Goal: Task Accomplishment & Management: Use online tool/utility

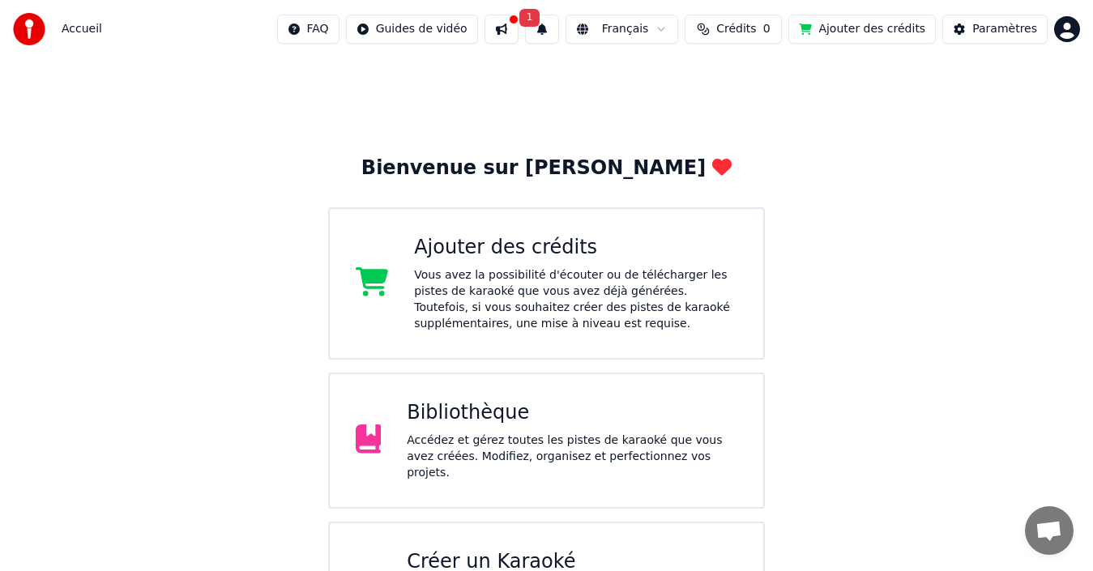
scroll to position [81, 0]
click at [529, 550] on div "Créer un Karaoké" at bounding box center [572, 563] width 331 height 26
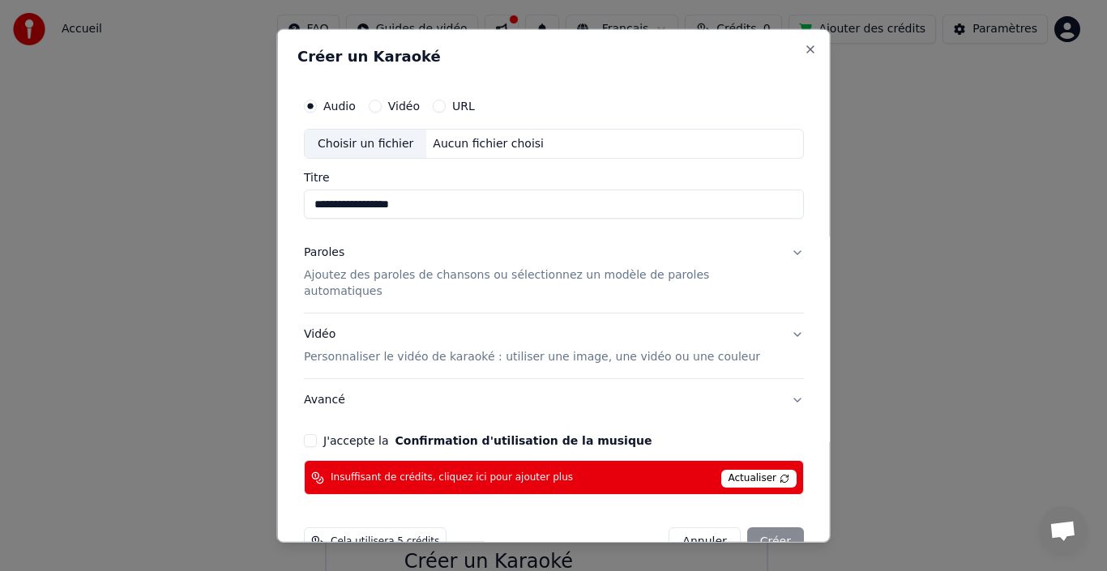
type input "**********"
click at [387, 276] on p "Ajoutez des paroles de chansons ou sélectionnez un modèle de paroles automatiqu…" at bounding box center [541, 283] width 474 height 32
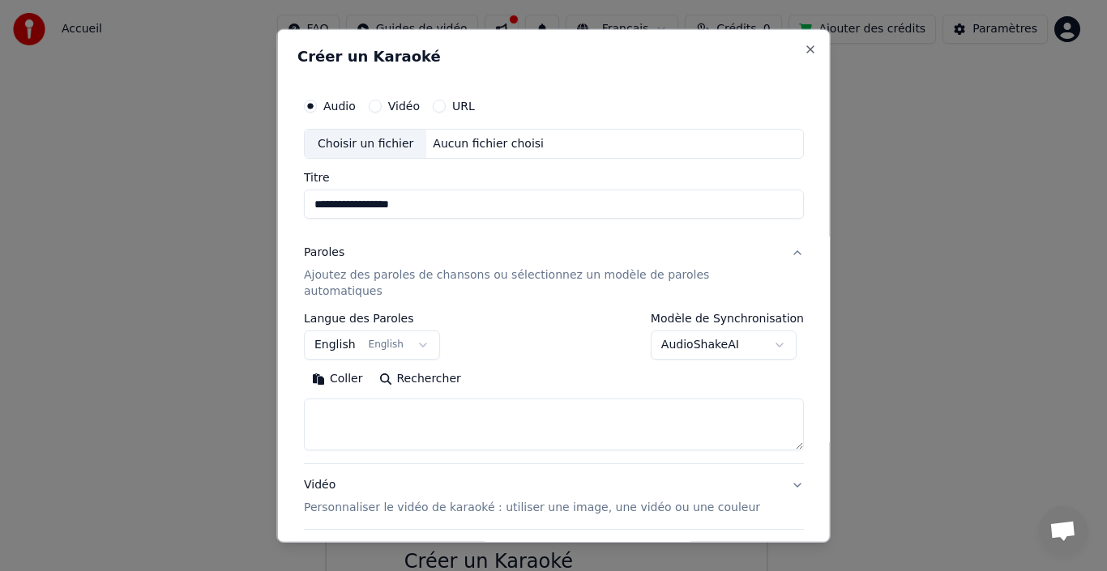
click at [423, 331] on button "English English" at bounding box center [372, 345] width 136 height 29
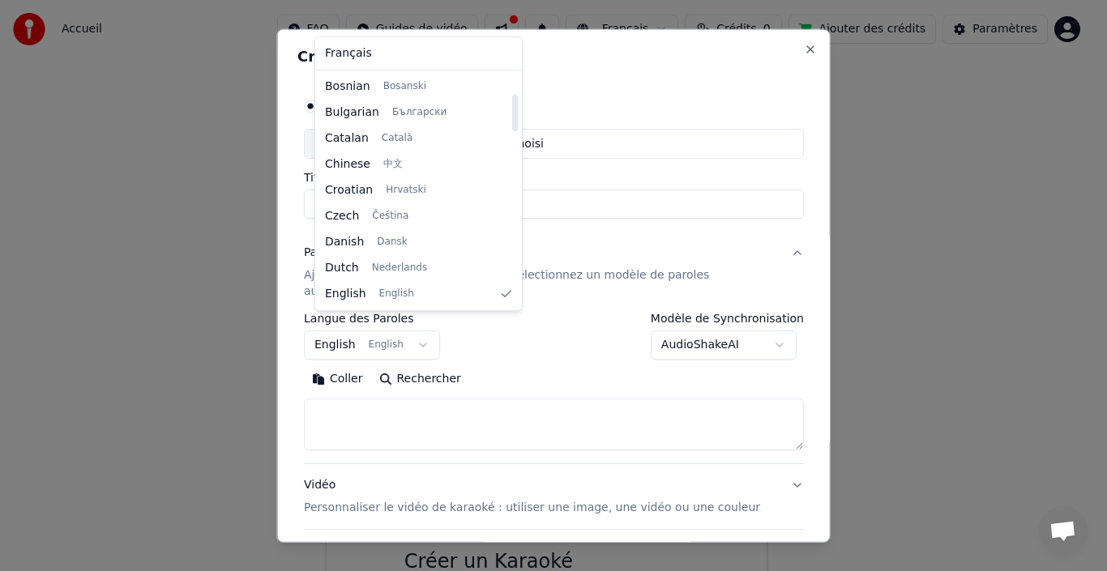
scroll to position [285, 0]
select select "**"
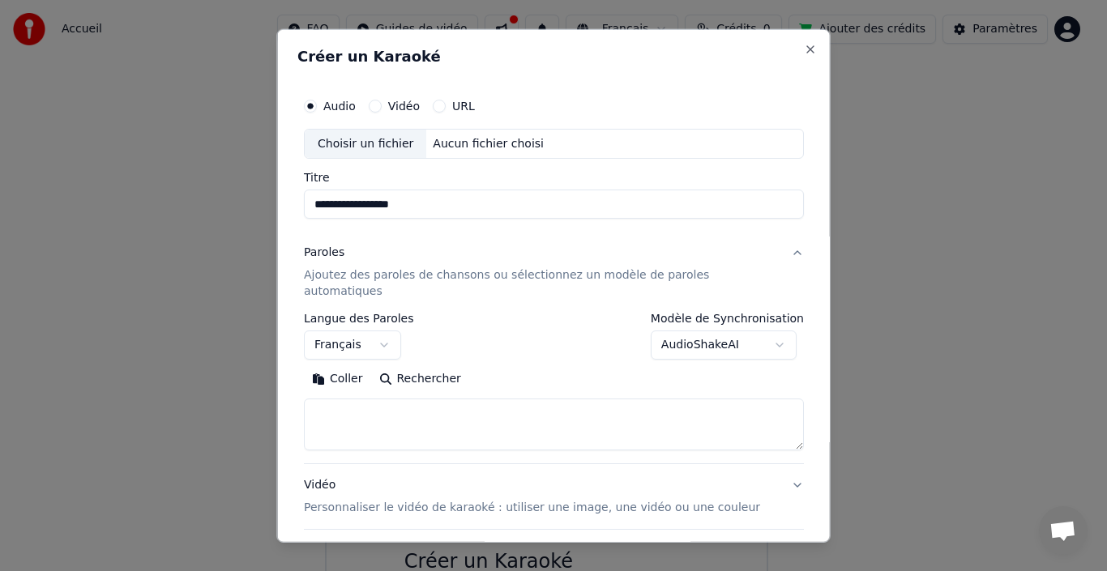
click at [387, 399] on textarea at bounding box center [554, 425] width 500 height 52
paste textarea "**********"
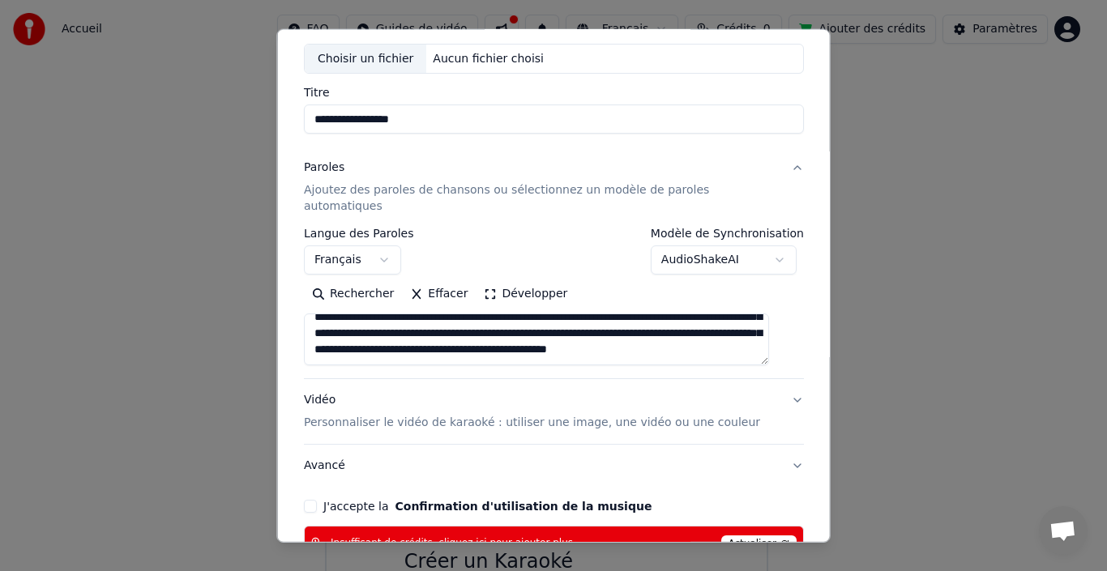
scroll to position [162, 0]
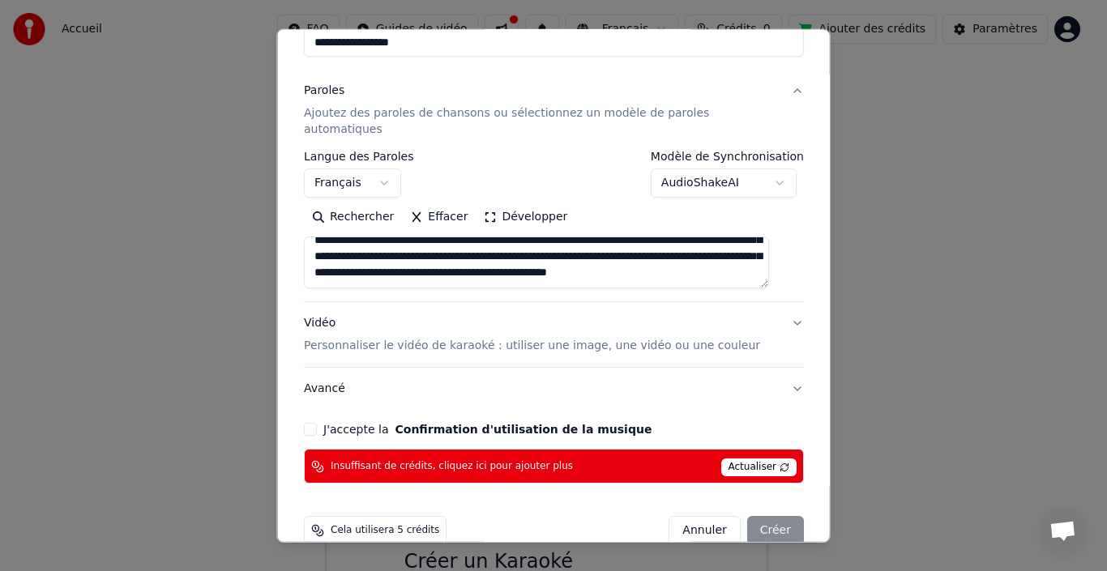
type textarea "**********"
click at [332, 369] on button "Avancé" at bounding box center [554, 389] width 500 height 42
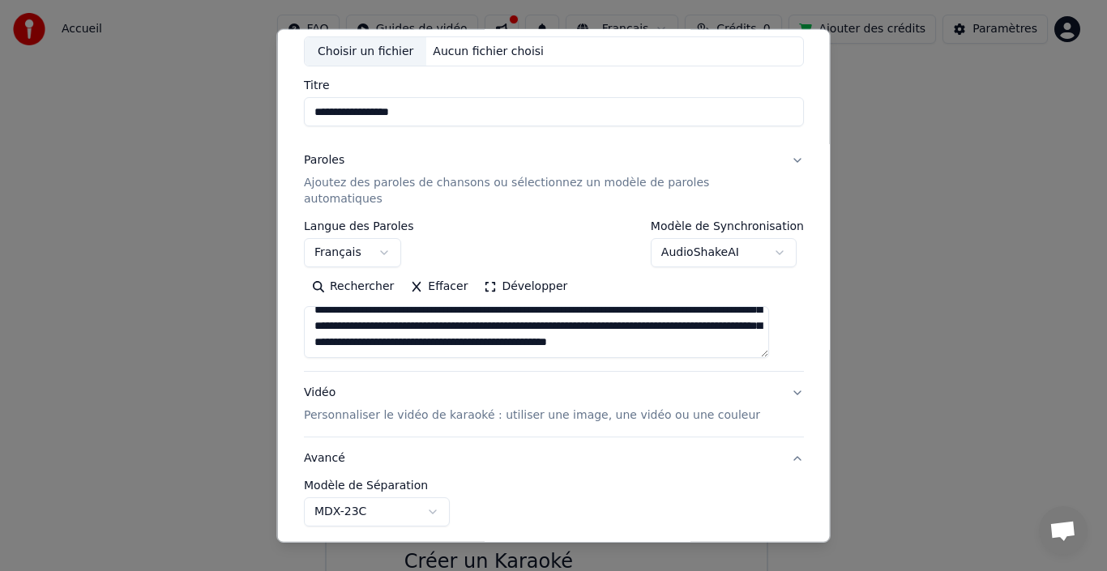
scroll to position [83, 0]
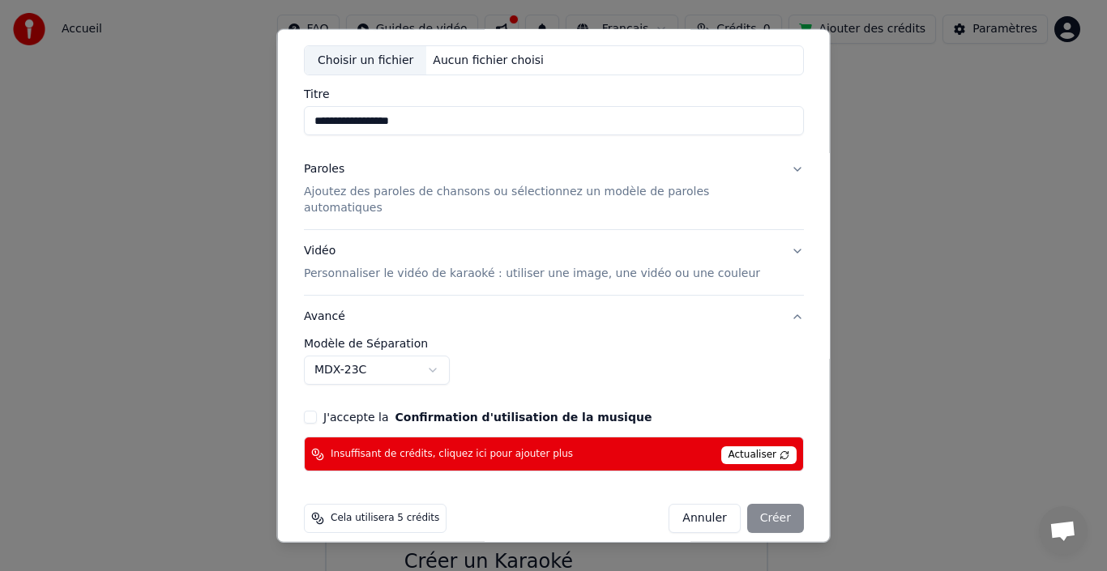
click at [317, 411] on button "J'accepte la Confirmation d'utilisation de la musique" at bounding box center [310, 417] width 13 height 13
click at [751, 504] on div "Annuler Créer" at bounding box center [736, 518] width 135 height 29
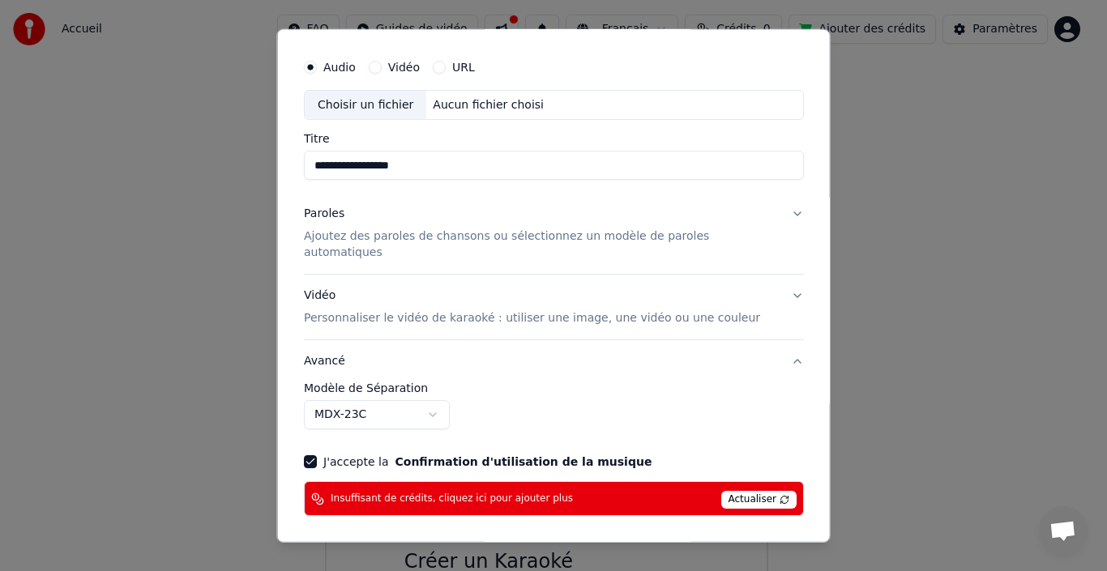
scroll to position [0, 0]
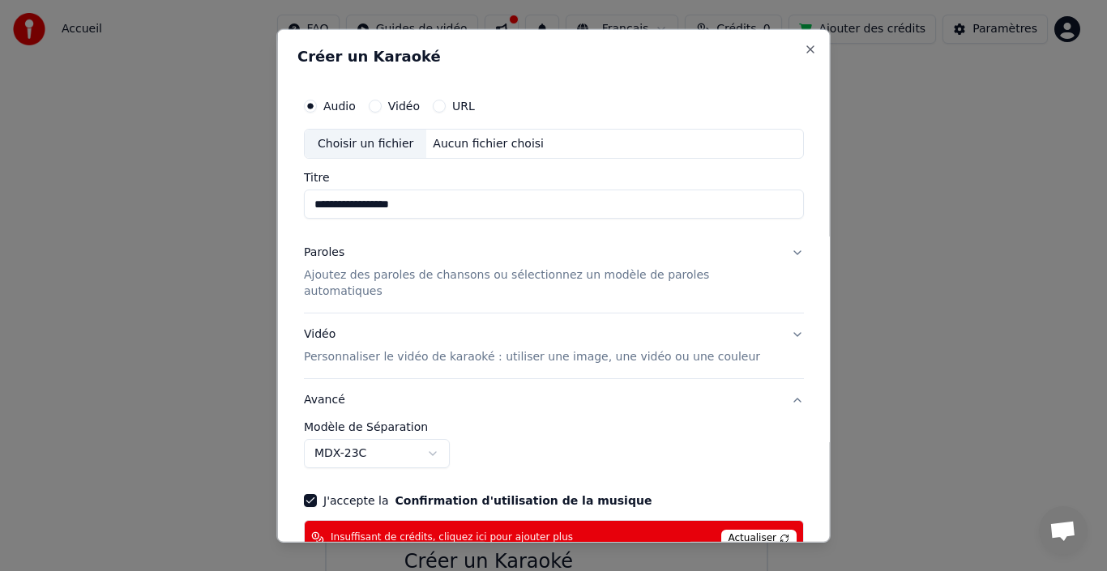
click at [395, 138] on div "Choisir un fichier" at bounding box center [366, 143] width 122 height 29
click at [383, 143] on div "Choisir un fichier" at bounding box center [366, 143] width 122 height 29
type input "**********"
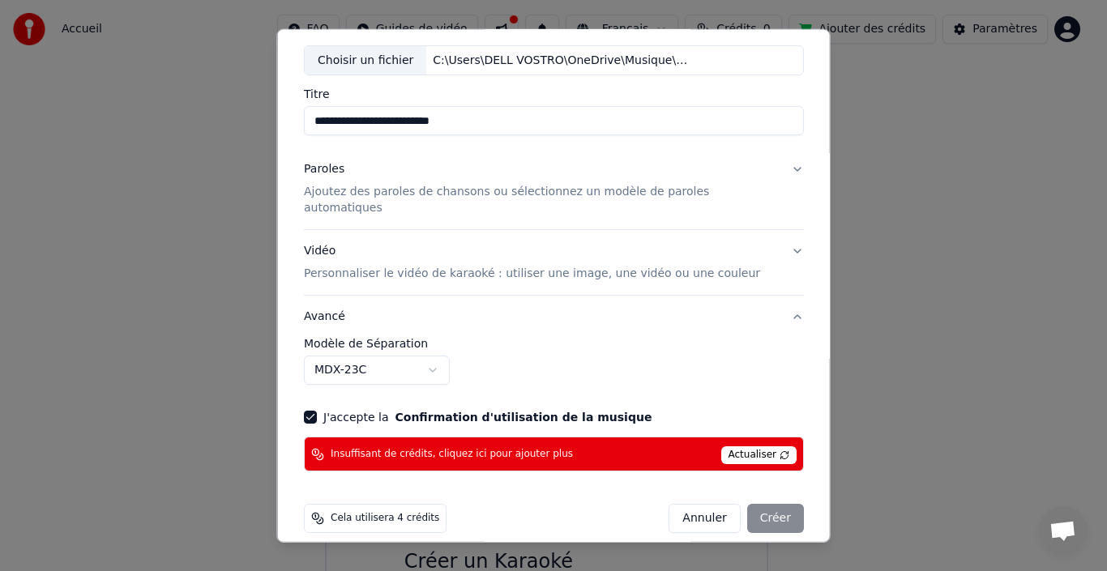
click at [755, 504] on div "Annuler Créer" at bounding box center [736, 518] width 135 height 29
click at [728, 447] on span "Actualiser" at bounding box center [759, 456] width 76 height 18
click at [762, 504] on div "Annuler Créer" at bounding box center [736, 518] width 135 height 29
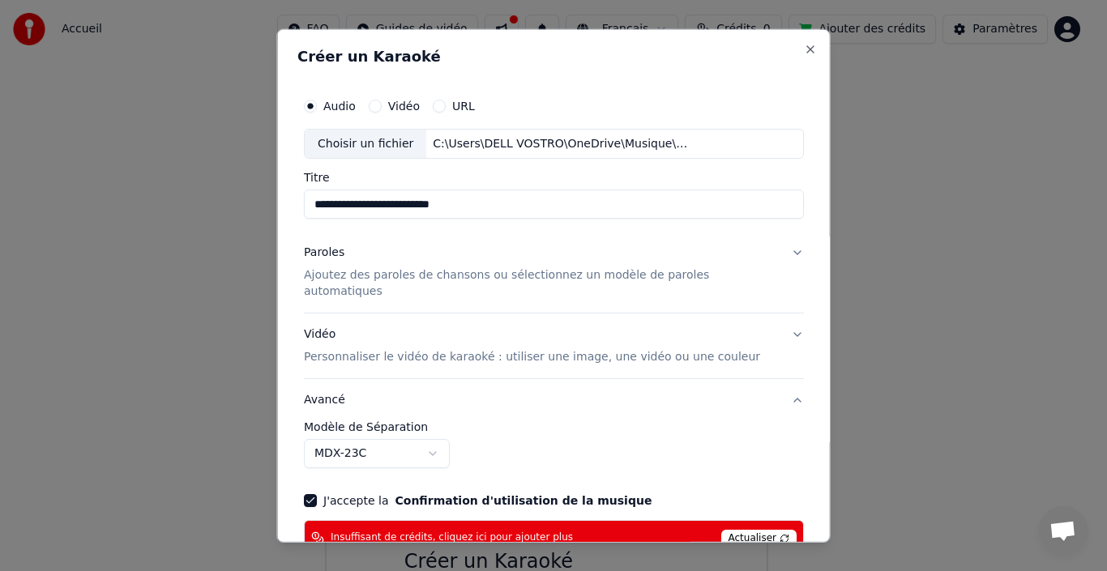
click at [453, 280] on p "Ajoutez des paroles de chansons ou sélectionnez un modèle de paroles automatiqu…" at bounding box center [541, 283] width 474 height 32
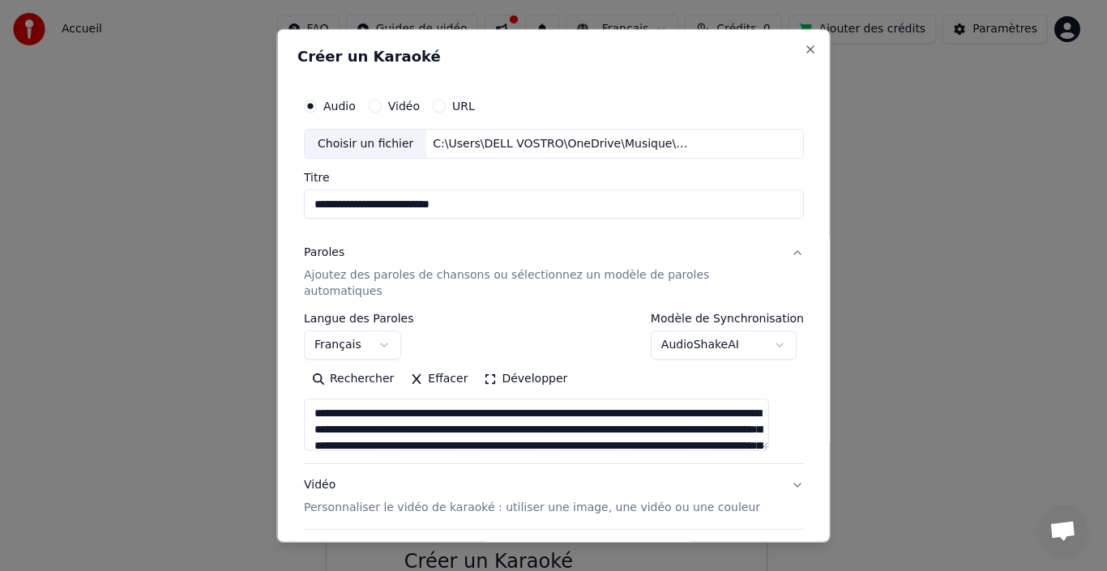
click at [454, 369] on button "Effacer" at bounding box center [439, 379] width 74 height 26
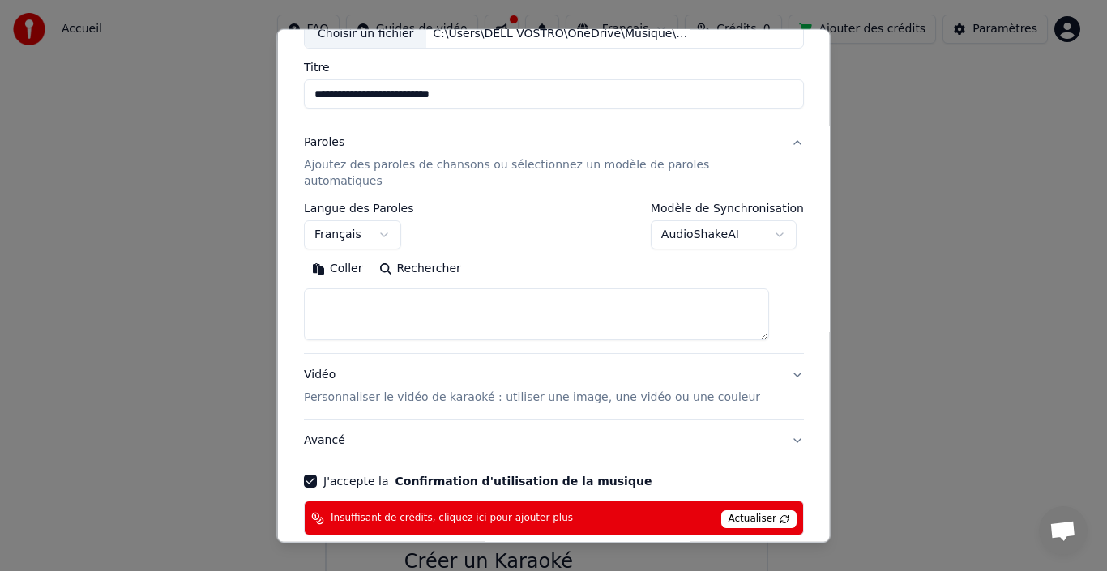
scroll to position [174, 0]
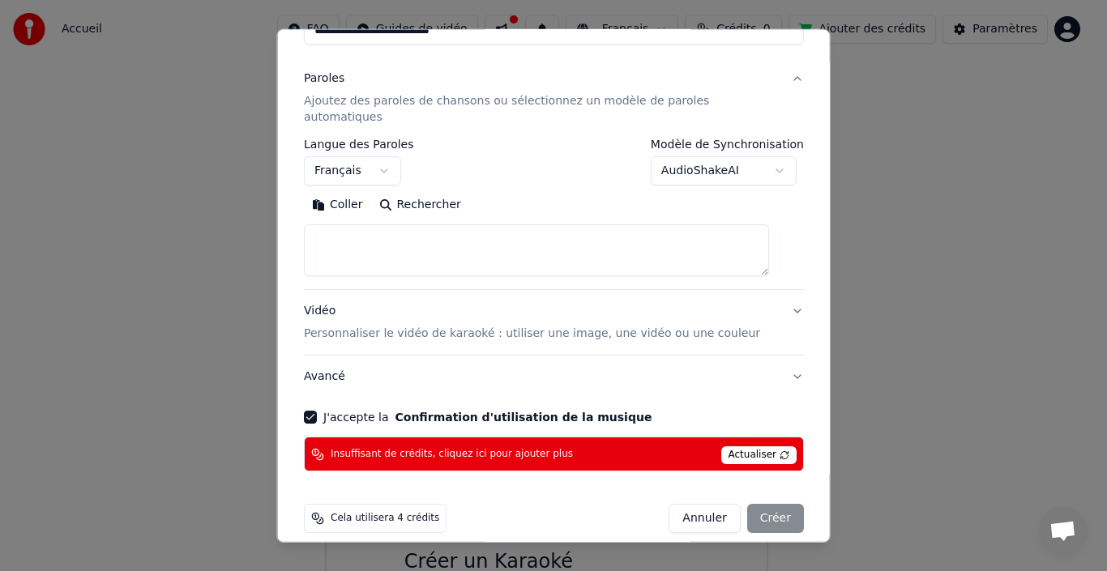
click at [755, 510] on div "Annuler Créer" at bounding box center [736, 518] width 135 height 29
click at [755, 505] on div "Annuler Créer" at bounding box center [736, 518] width 135 height 29
click at [755, 504] on div "Annuler Créer" at bounding box center [736, 518] width 135 height 29
click at [335, 505] on div "Cela utilisera 4 crédits" at bounding box center [375, 518] width 143 height 29
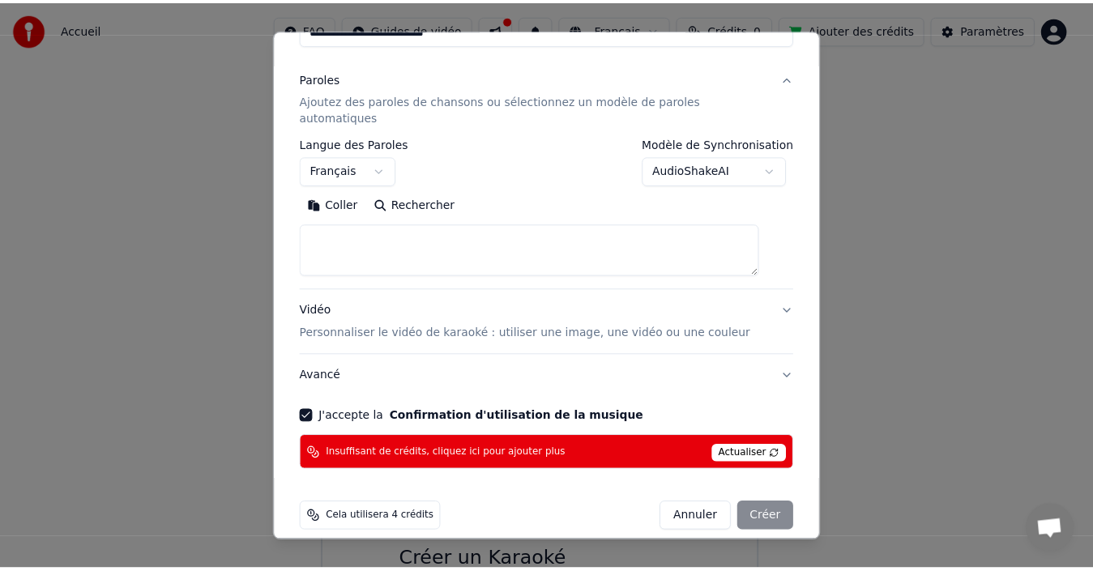
scroll to position [0, 0]
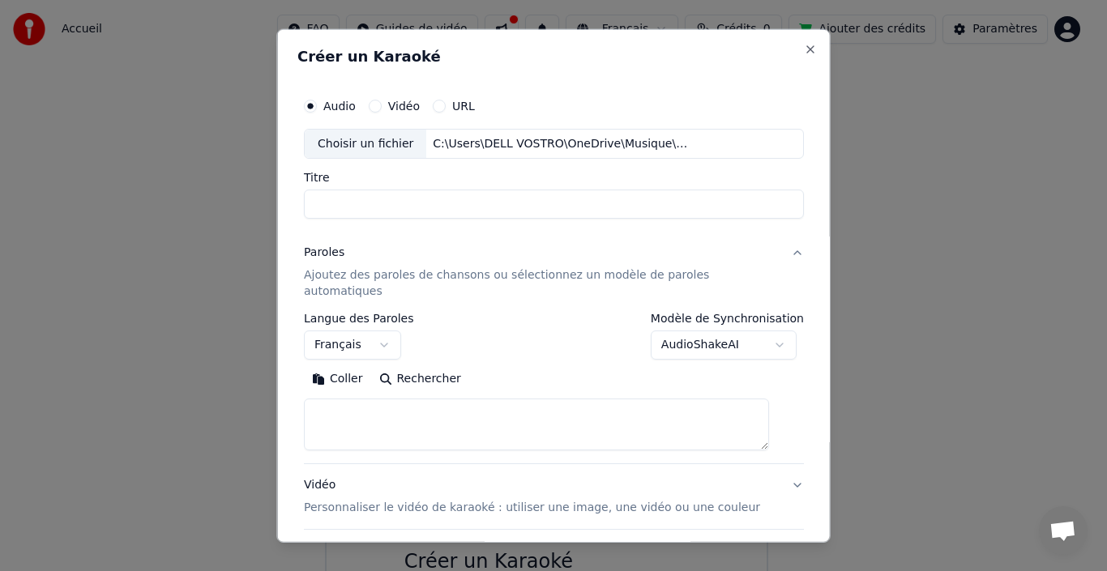
select select
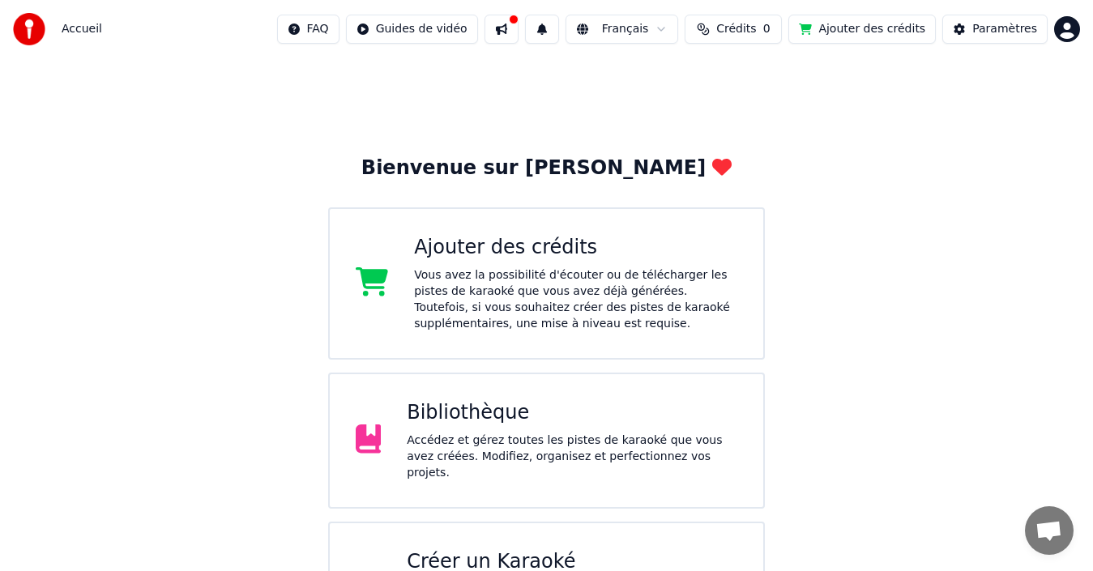
click at [756, 33] on span "Crédits" at bounding box center [736, 29] width 40 height 16
click at [665, 76] on th "Recharger" at bounding box center [654, 77] width 71 height 32
click at [663, 79] on th "Recharger" at bounding box center [654, 77] width 71 height 32
click at [735, 118] on button "Actualiser" at bounding box center [738, 121] width 96 height 29
click at [544, 244] on div "Ajouter des crédits" at bounding box center [575, 248] width 323 height 26
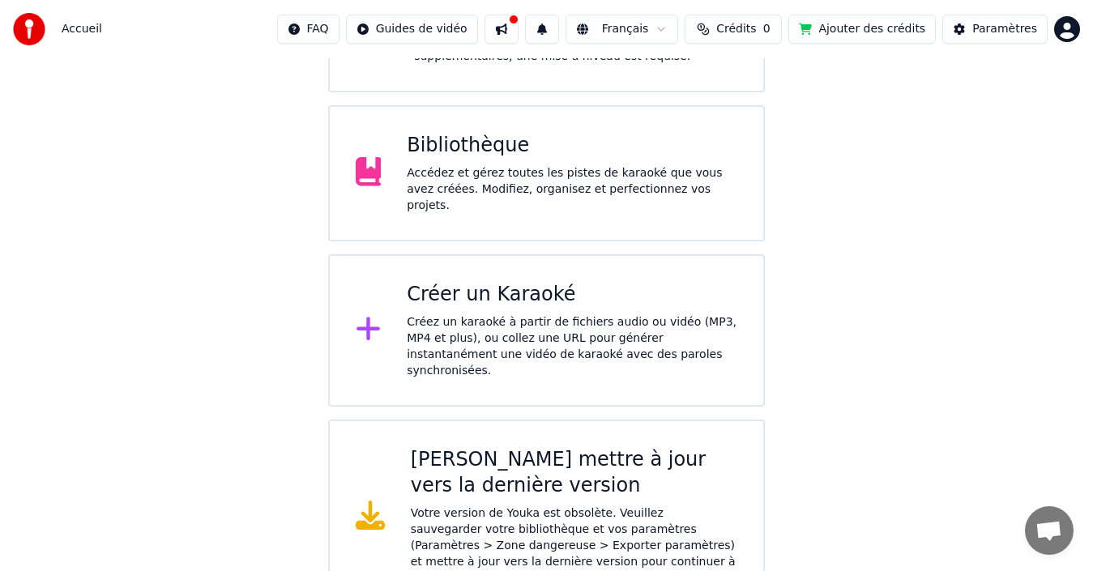
scroll to position [272, 0]
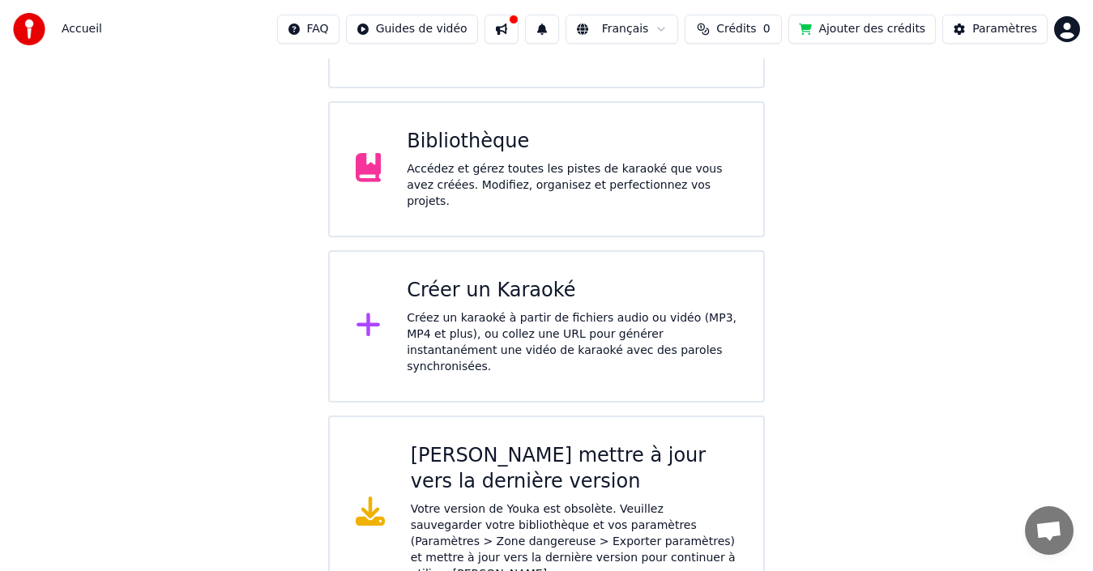
click at [567, 443] on div "[PERSON_NAME] mettre à jour vers la dernière version" at bounding box center [574, 469] width 327 height 52
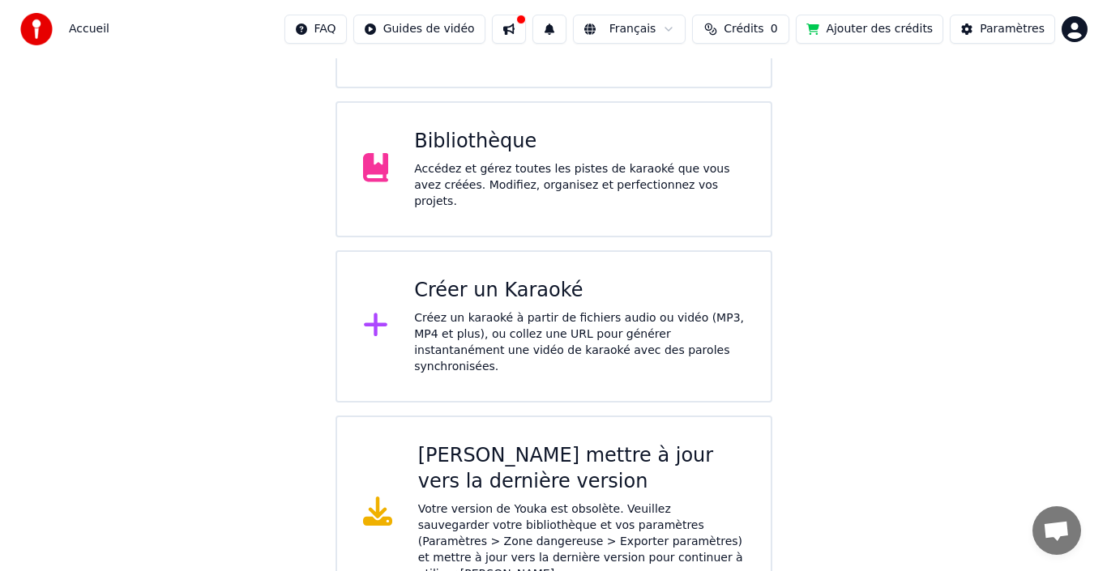
scroll to position [80, 0]
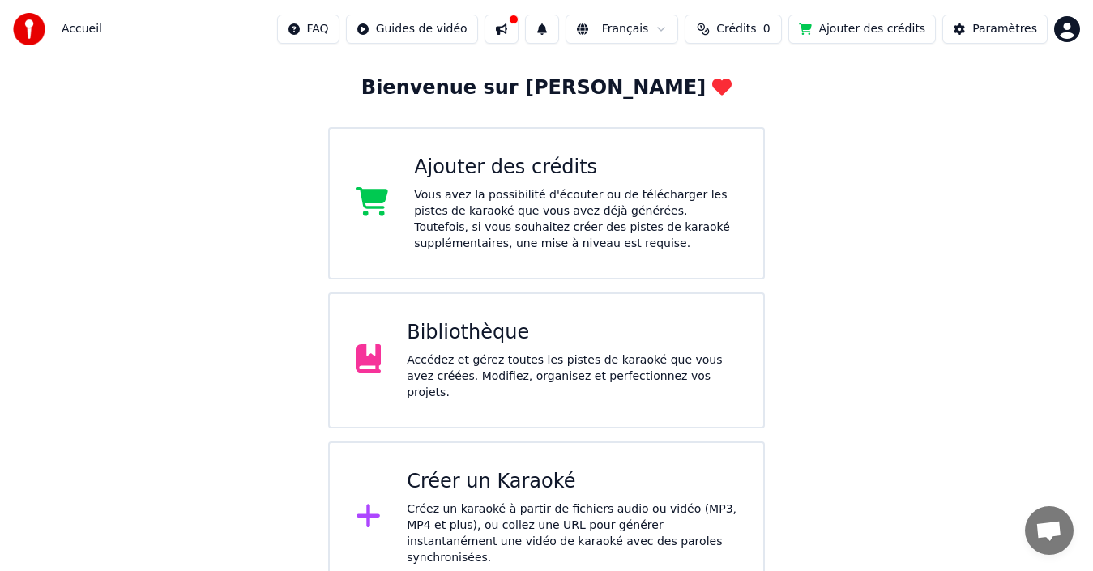
click at [506, 30] on button at bounding box center [502, 29] width 34 height 29
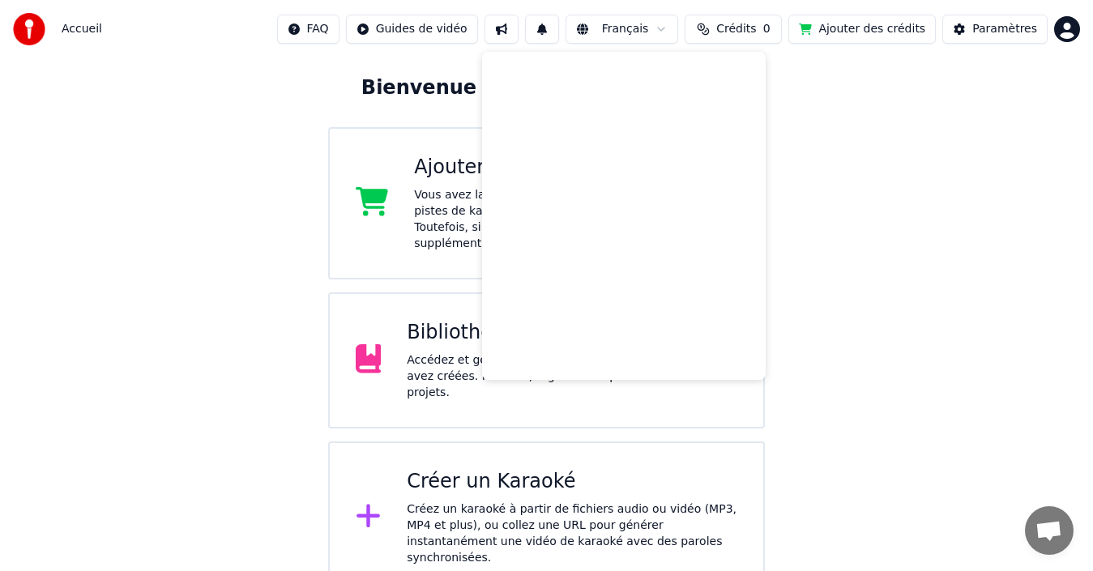
click at [883, 149] on div "Bienvenue sur Youka Ajouter des crédits Vous avez la possibilité d'écouter ou d…" at bounding box center [546, 286] width 1093 height 616
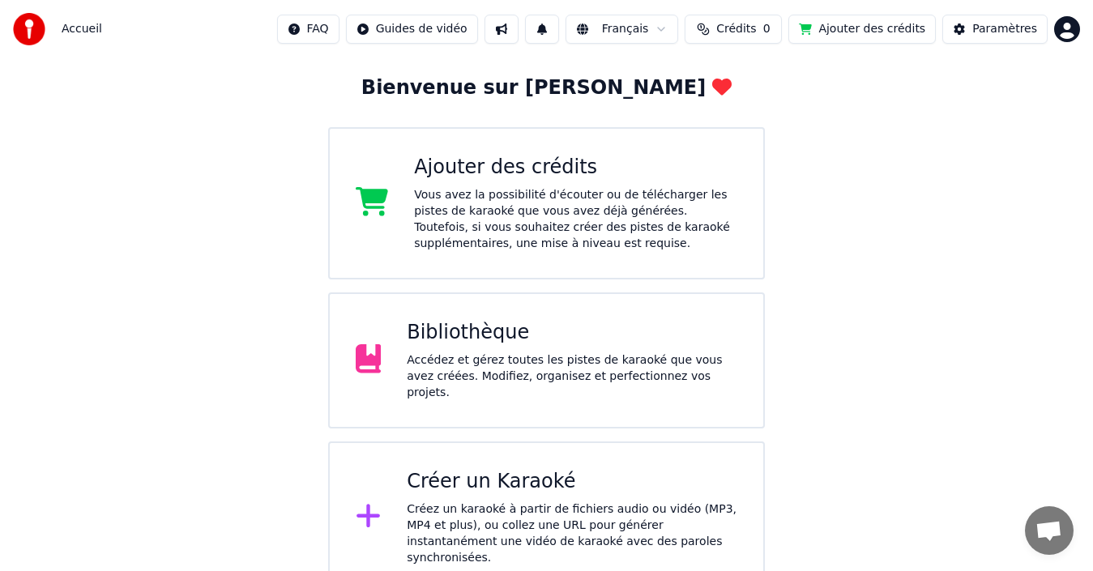
click at [839, 32] on button "Ajouter des crédits" at bounding box center [863, 29] width 148 height 29
click at [662, 503] on div "Créez un karaoké à partir de fichiers audio ou vidéo (MP3, MP4 et plus), ou col…" at bounding box center [572, 534] width 331 height 65
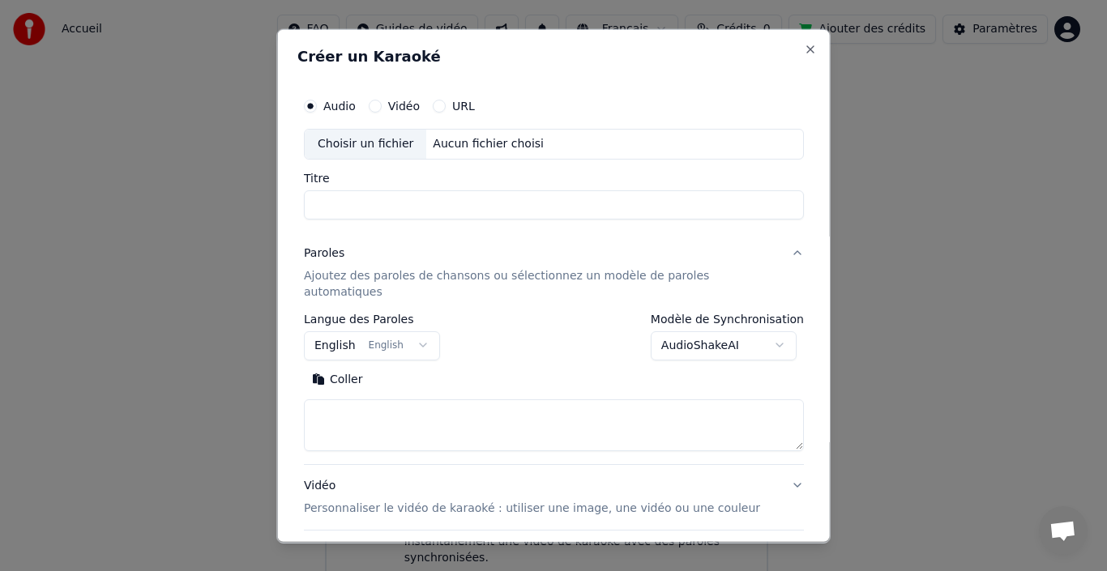
click at [391, 148] on div "Choisir un fichier" at bounding box center [366, 143] width 122 height 29
click at [416, 328] on body "**********" at bounding box center [546, 257] width 1093 height 674
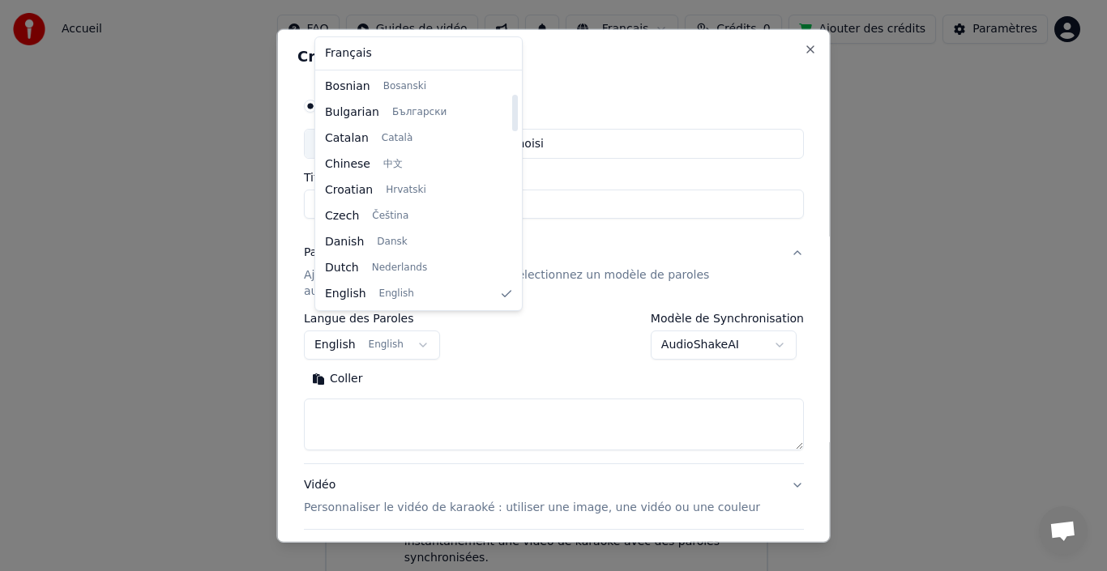
scroll to position [285, 0]
select select "**"
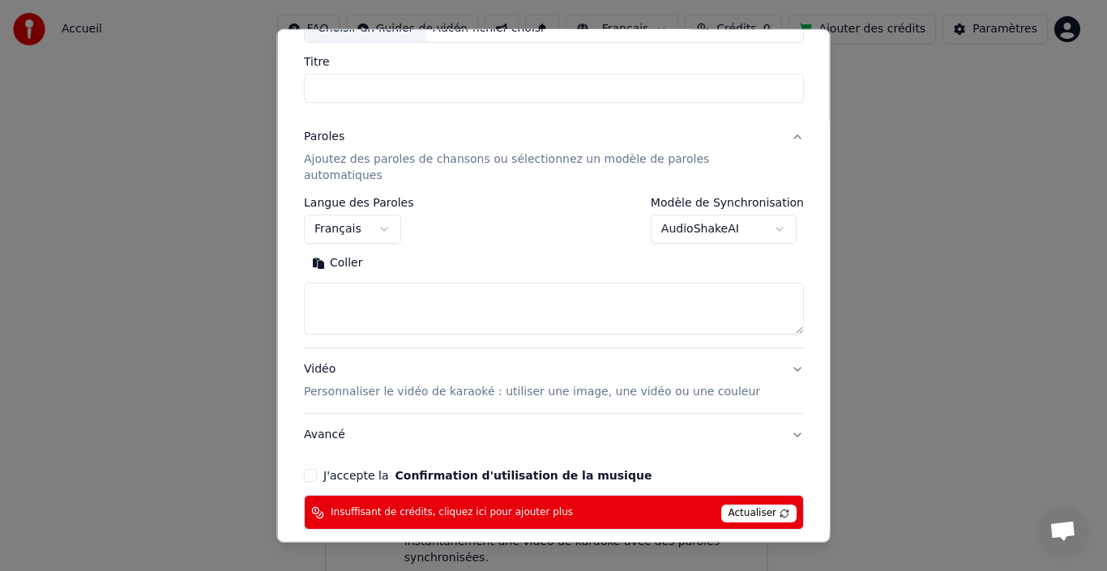
scroll to position [174, 0]
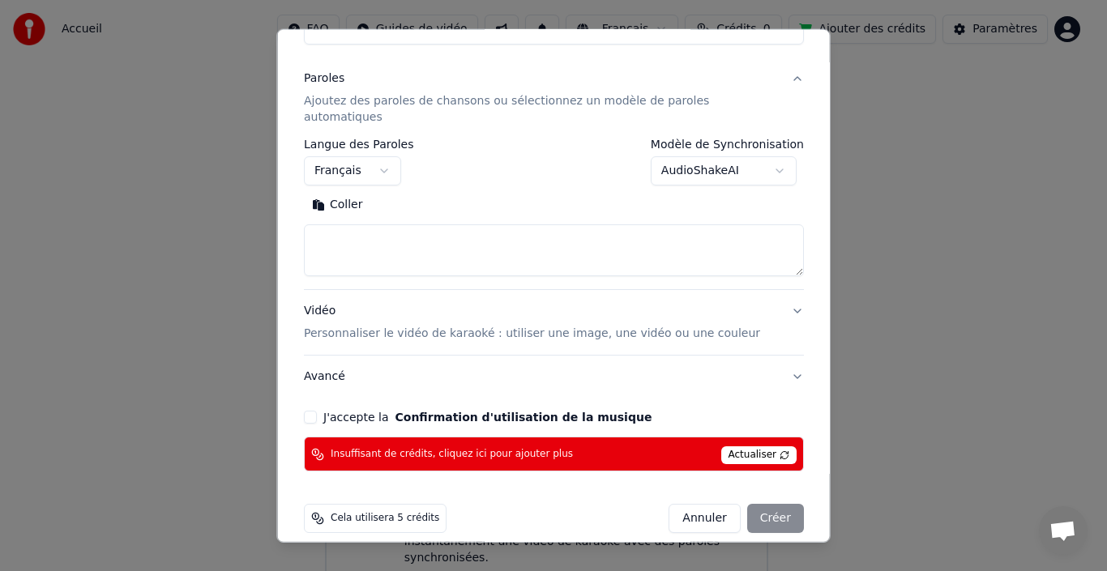
click at [364, 512] on span "Cela utilisera 5 crédits" at bounding box center [385, 518] width 109 height 13
click at [324, 512] on icon at bounding box center [317, 518] width 13 height 13
drag, startPoint x: 330, startPoint y: 498, endPoint x: 764, endPoint y: 71, distance: 609.8
click at [324, 512] on icon at bounding box center [317, 518] width 13 height 13
